Goal: Information Seeking & Learning: Learn about a topic

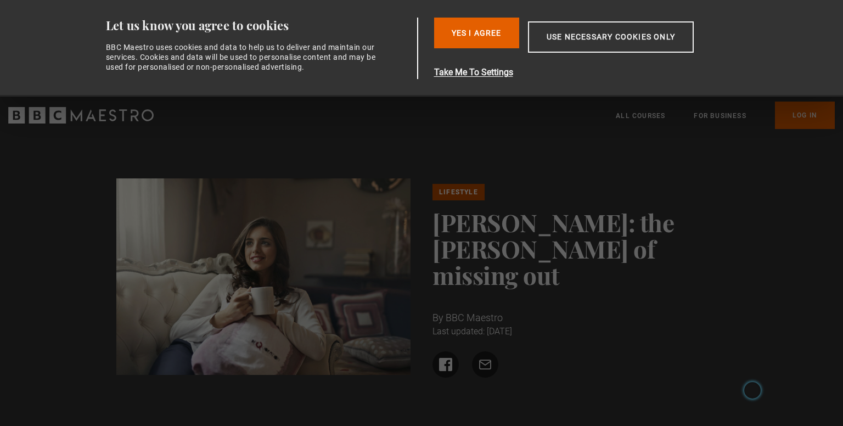
click at [70, 299] on div "Lifestyle [PERSON_NAME]: the [PERSON_NAME] of missing out By BBC Maestro Last u…" at bounding box center [421, 280] width 843 height 293
click at [468, 20] on button "Yes I Agree" at bounding box center [476, 33] width 85 height 31
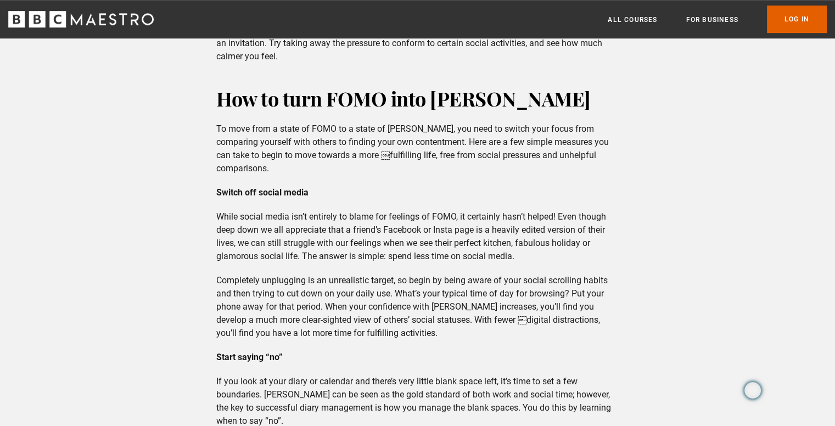
scroll to position [769, 0]
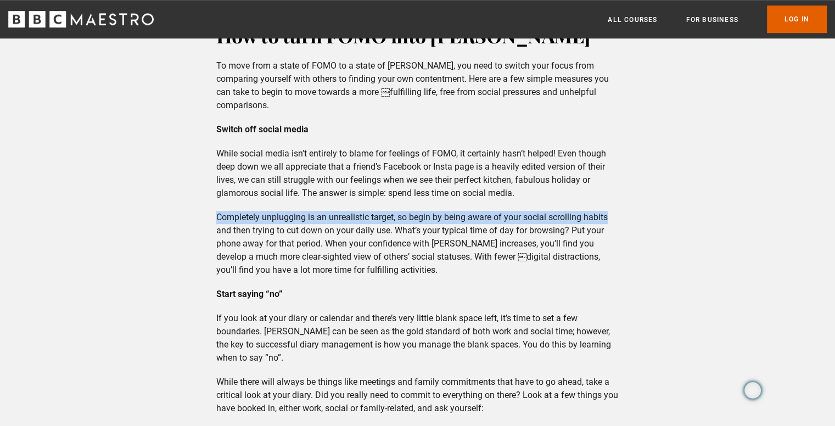
drag, startPoint x: 215, startPoint y: 208, endPoint x: 610, endPoint y: 203, distance: 395.3
copy p "Completely unplugging is an unrealistic target, so begin by being aware of your…"
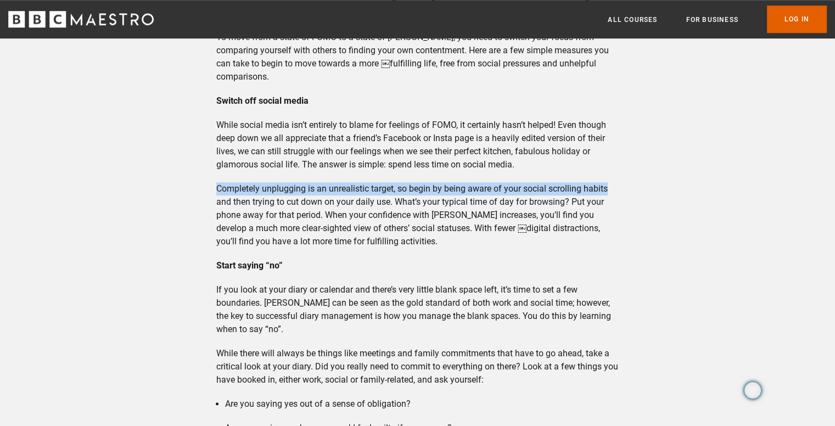
scroll to position [823, 0]
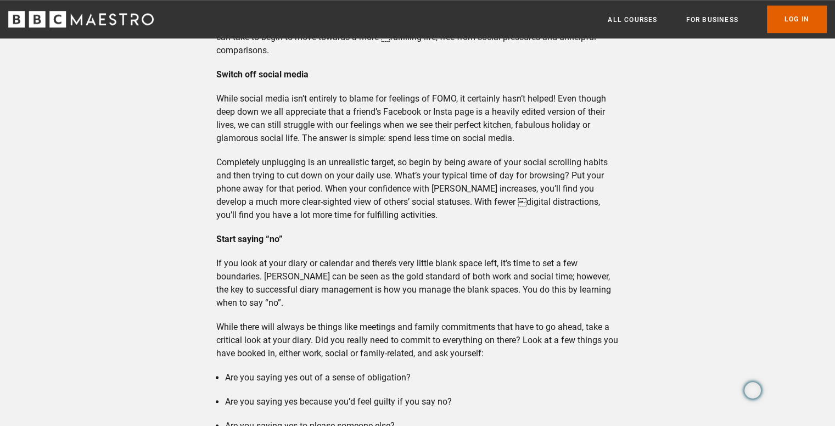
click at [413, 193] on p "Completely unplugging is an unrealistic target, so begin by being aware of your…" at bounding box center [417, 189] width 402 height 66
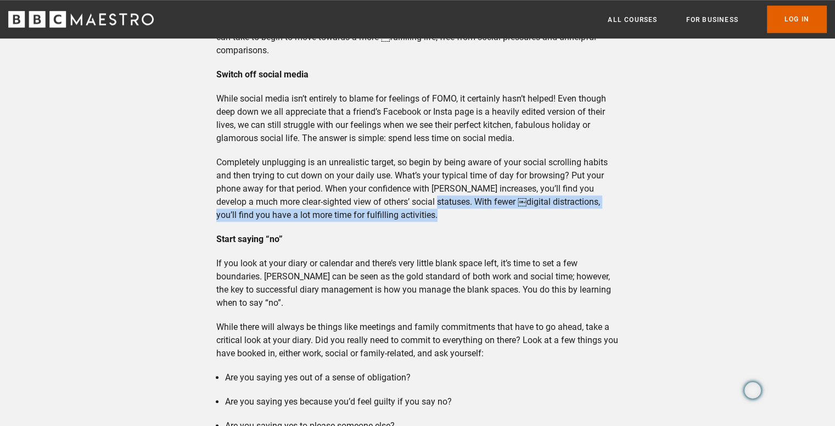
drag, startPoint x: 413, startPoint y: 193, endPoint x: 417, endPoint y: 202, distance: 10.3
click at [417, 202] on p "Completely unplugging is an unrealistic target, so begin by being aware of your…" at bounding box center [417, 189] width 402 height 66
copy div "With fewer ​￼​digital distractions, you’ll find you have a lot more time for fu…"
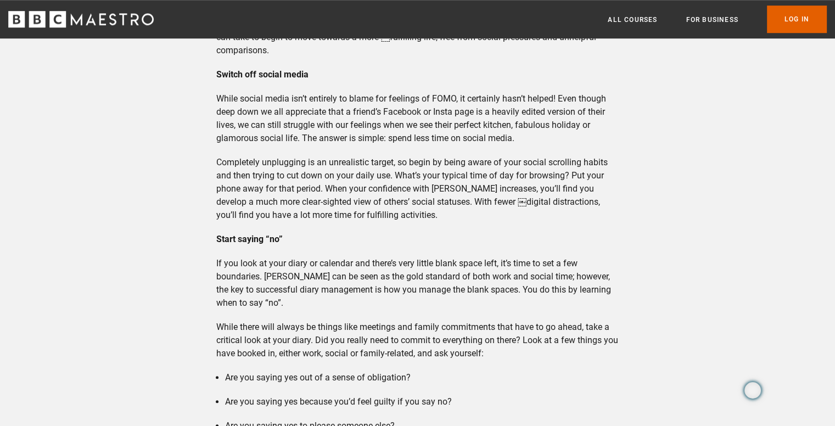
click at [283, 321] on p "While there will always be things like meetings and family commitments that hav…" at bounding box center [417, 341] width 402 height 40
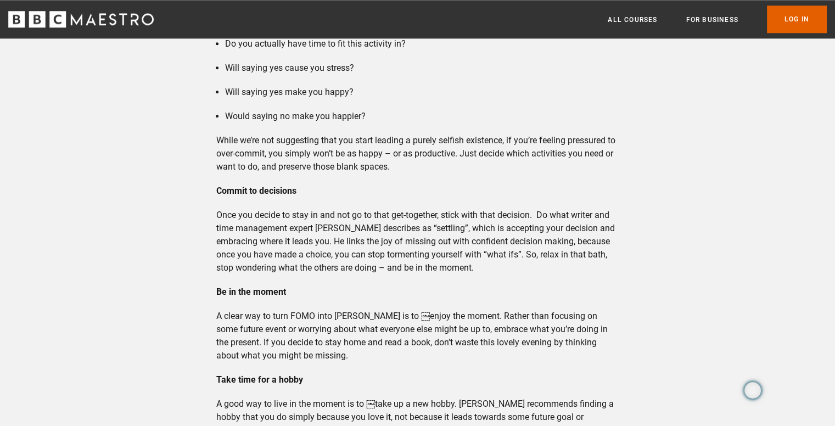
scroll to position [1317, 0]
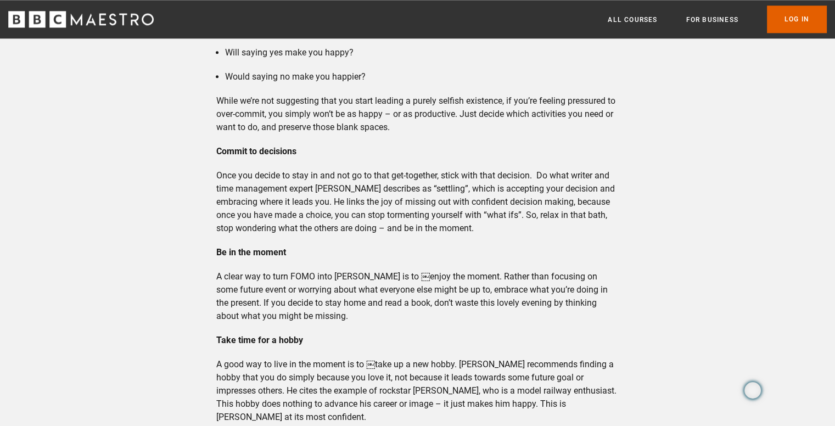
click at [308, 295] on p "A clear way to turn FOMO into [PERSON_NAME] is to ​￼​enjoy the moment. Rather t…" at bounding box center [417, 296] width 402 height 53
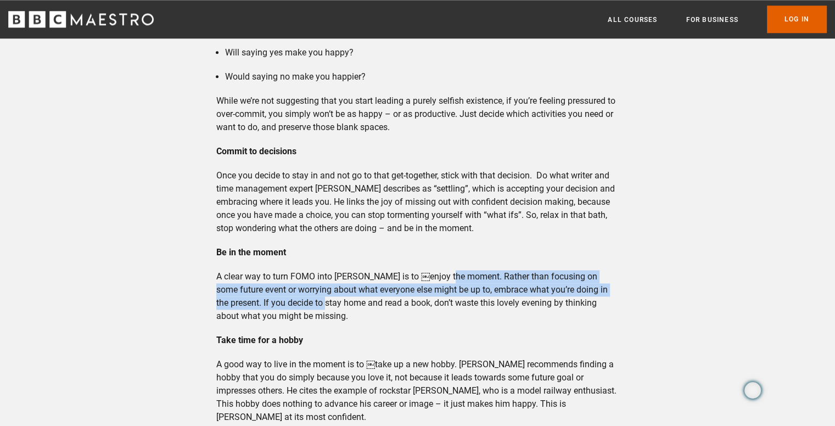
drag, startPoint x: 308, startPoint y: 295, endPoint x: 461, endPoint y: 268, distance: 155.5
click at [461, 270] on p "A clear way to turn FOMO into [PERSON_NAME] is to ​￼​enjoy the moment. Rather t…" at bounding box center [417, 296] width 402 height 53
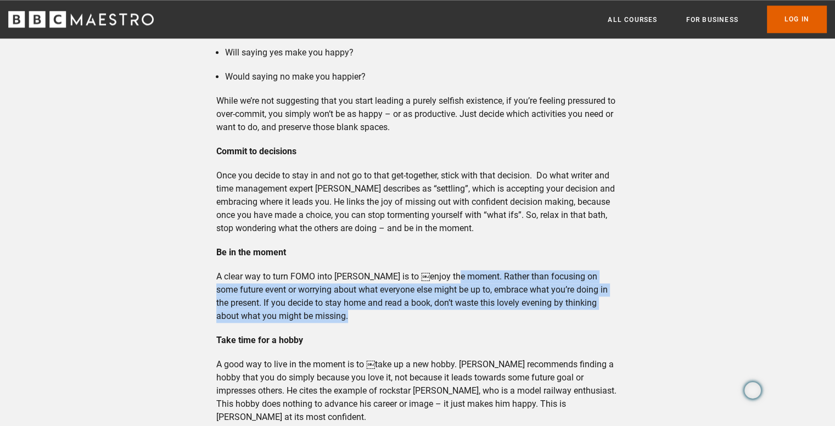
drag, startPoint x: 461, startPoint y: 268, endPoint x: 464, endPoint y: 306, distance: 38.0
click at [464, 306] on p "A clear way to turn FOMO into [PERSON_NAME] is to ​￼​enjoy the moment. Rather t…" at bounding box center [417, 296] width 402 height 53
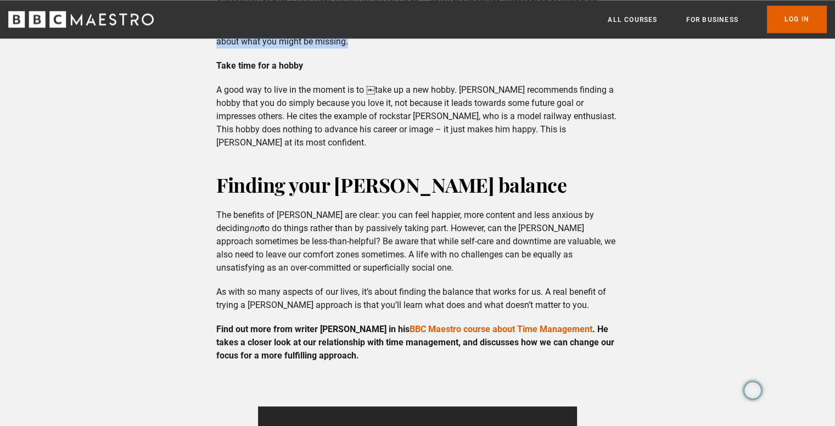
scroll to position [1647, 0]
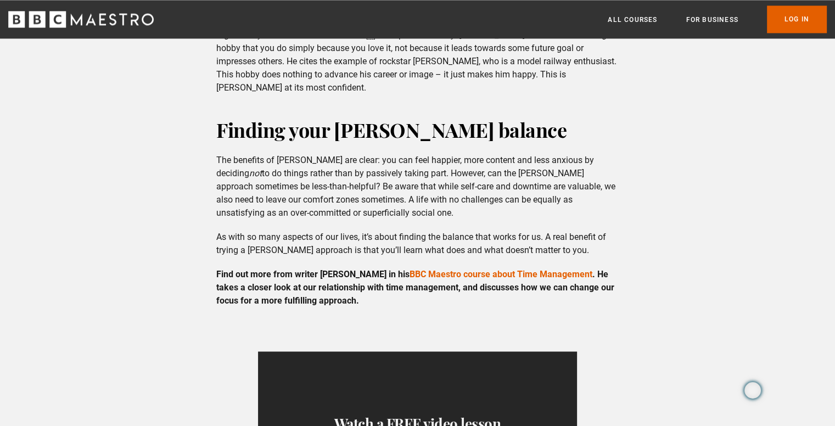
click at [345, 183] on p "The benefits of [PERSON_NAME] are clear: you can feel happier, more content and…" at bounding box center [417, 187] width 402 height 66
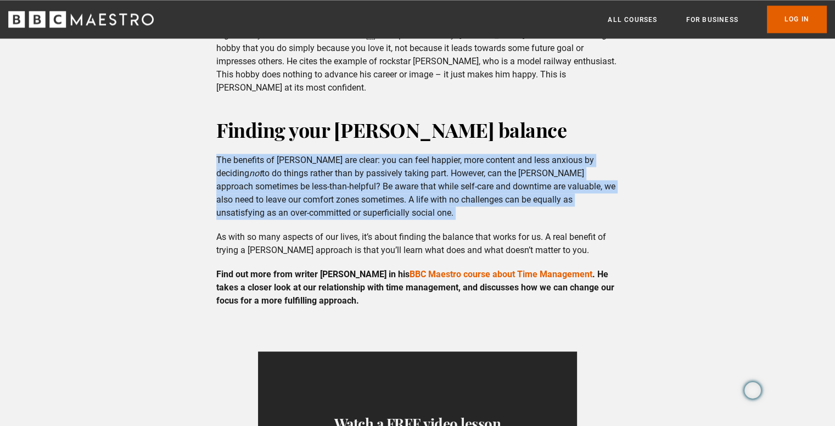
click at [345, 183] on p "The benefits of [PERSON_NAME] are clear: you can feel happier, more content and…" at bounding box center [417, 187] width 402 height 66
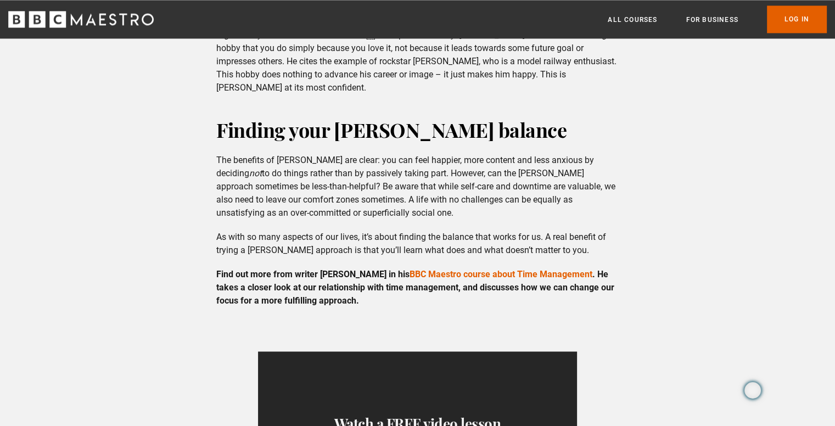
click at [345, 231] on p "As with so many aspects of our lives, it’s about finding the balance that works…" at bounding box center [417, 244] width 402 height 26
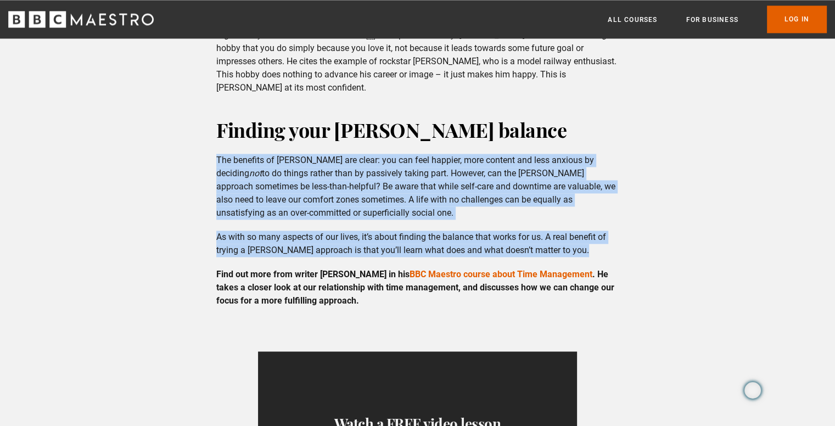
drag, startPoint x: 345, startPoint y: 229, endPoint x: 340, endPoint y: 187, distance: 42.6
click at [340, 187] on div "Finding your [PERSON_NAME] balance The benefits of [PERSON_NAME] are clear: you…" at bounding box center [418, 349] width 420 height 467
copy div "The benefits of [PERSON_NAME] are clear: you can feel happier, more content and…"
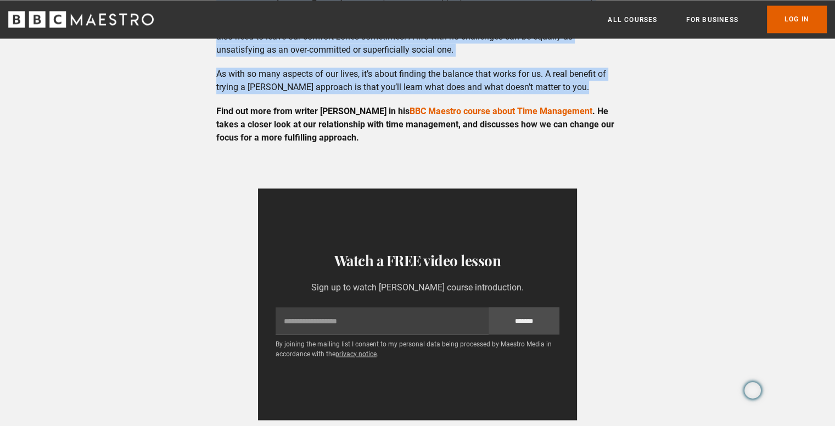
scroll to position [1812, 0]
